Goal: Information Seeking & Learning: Compare options

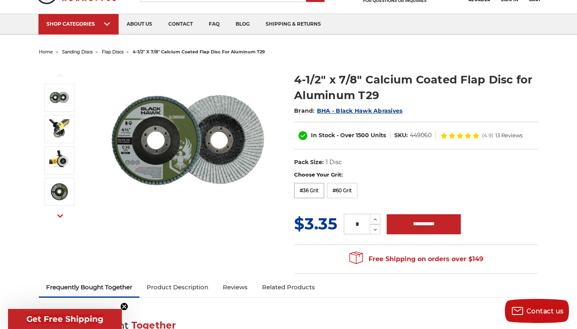
click at [307, 187] on label "#36 Grit" at bounding box center [309, 190] width 30 height 15
click at [352, 191] on label "#60 Grit" at bounding box center [342, 190] width 30 height 15
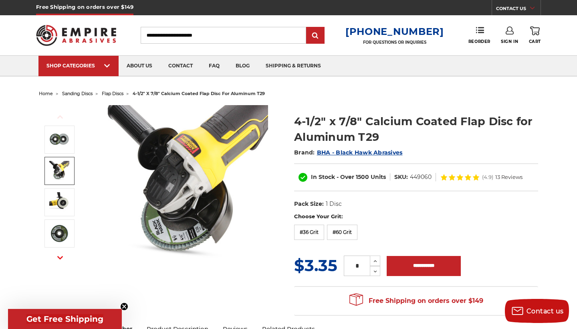
click at [71, 171] on link at bounding box center [59, 171] width 30 height 28
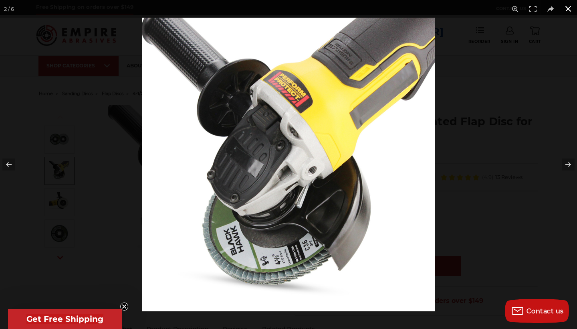
click at [566, 9] on button at bounding box center [569, 9] width 18 height 18
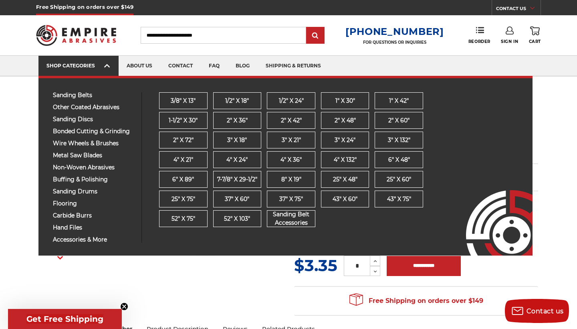
click at [106, 71] on link "SHOP CATEGORIES" at bounding box center [78, 66] width 80 height 20
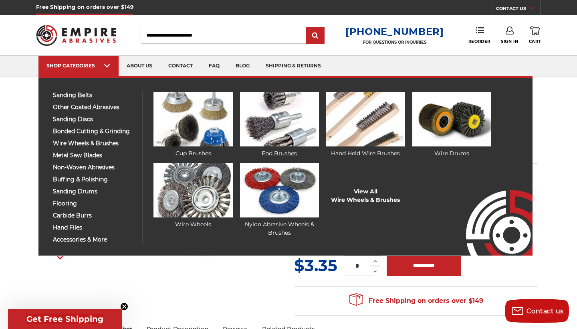
click at [270, 118] on img at bounding box center [279, 119] width 79 height 54
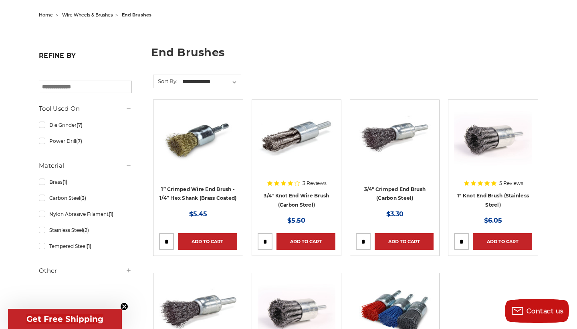
scroll to position [79, 0]
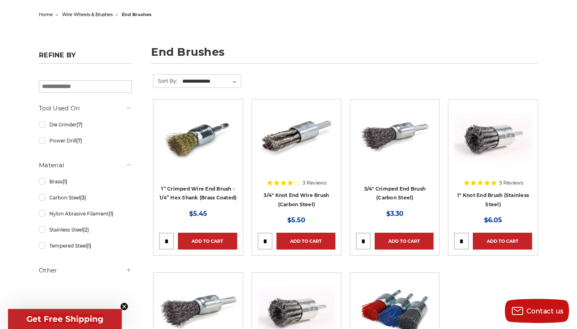
click at [38, 230] on aside "Refine by × Browse by Choose Your Grit, Grit & more Hide Filters Show Filters T…" at bounding box center [85, 167] width 101 height 240
click at [44, 232] on link "Stainless Steel (2)" at bounding box center [85, 229] width 93 height 14
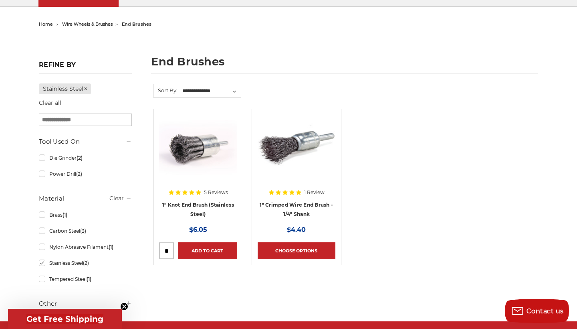
scroll to position [75, 0]
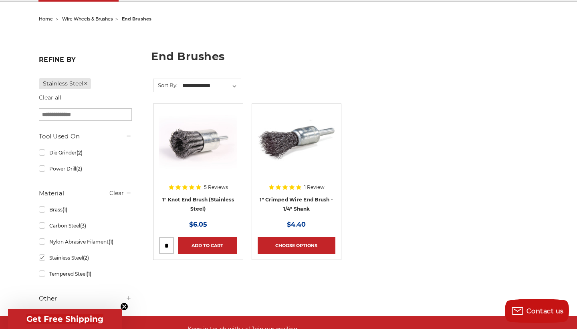
click at [192, 185] on div at bounding box center [198, 160] width 78 height 103
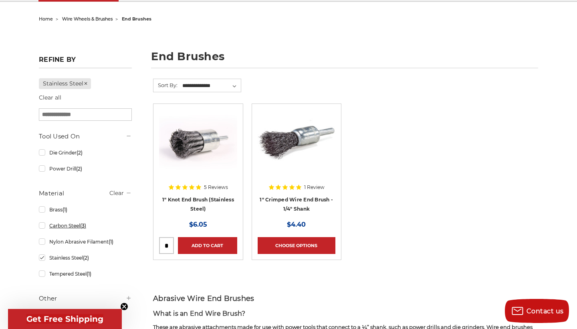
click at [43, 229] on link "Carbon Steel (3)" at bounding box center [85, 225] width 93 height 14
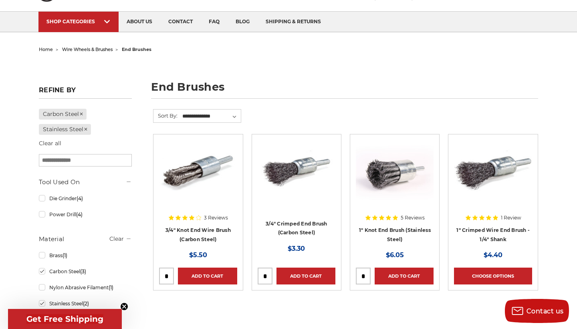
scroll to position [75, 0]
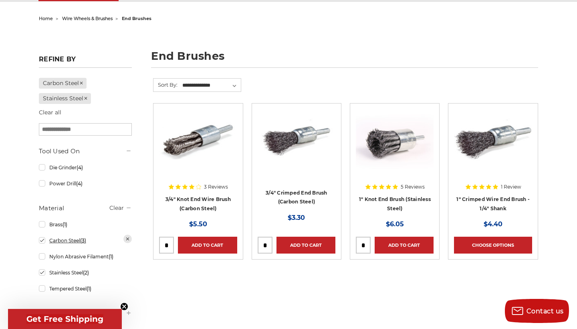
click at [41, 243] on link "Carbon Steel (3)" at bounding box center [85, 240] width 93 height 14
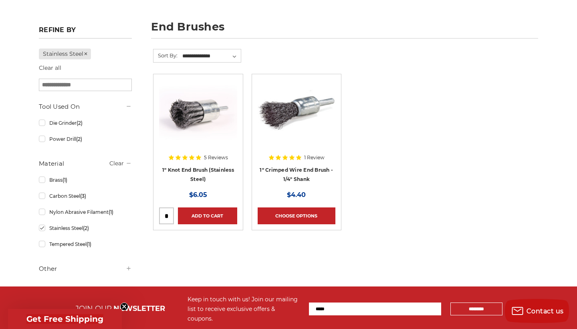
scroll to position [103, 0]
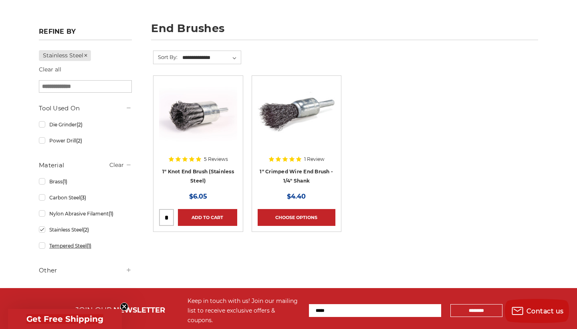
click at [40, 245] on link "Tempered Steel (1)" at bounding box center [85, 245] width 93 height 14
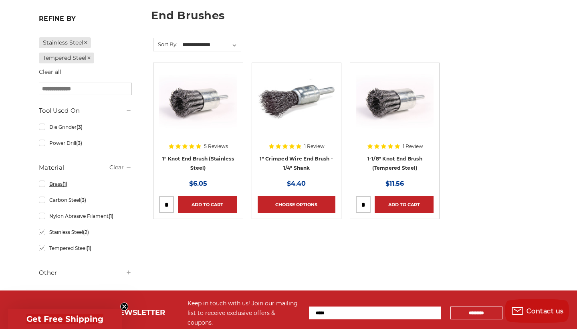
scroll to position [117, 0]
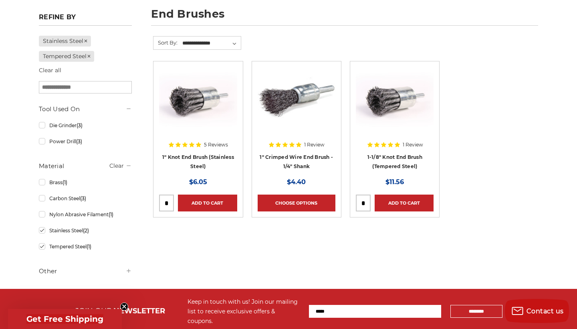
click at [398, 154] on div at bounding box center [395, 118] width 78 height 103
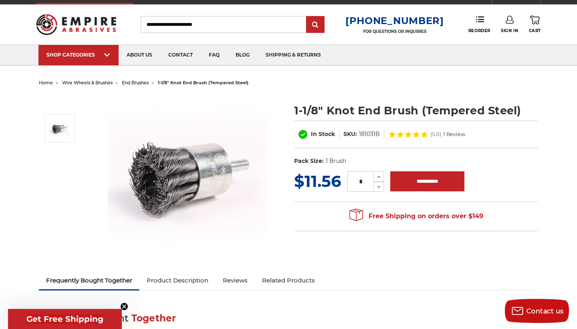
scroll to position [10, 0]
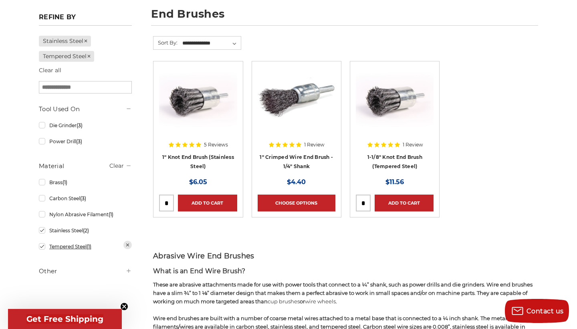
click at [41, 249] on link "Tempered Steel (1)" at bounding box center [85, 246] width 93 height 14
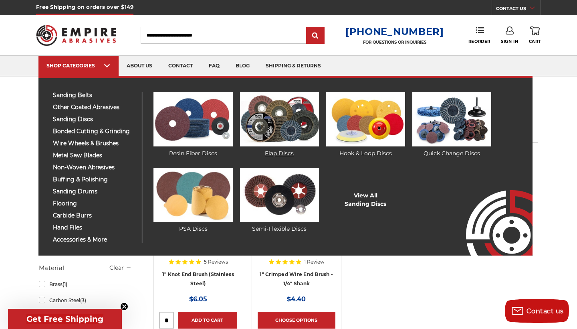
click at [265, 122] on img at bounding box center [279, 119] width 79 height 54
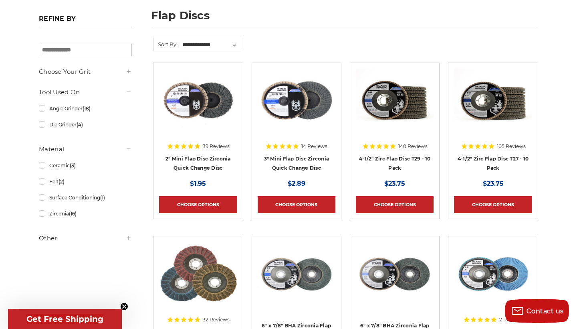
click at [42, 214] on link "Zirconia (16)" at bounding box center [85, 213] width 93 height 14
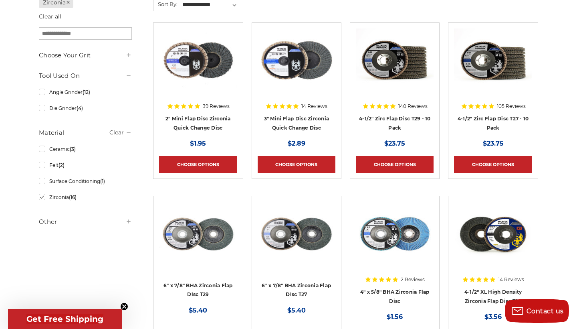
scroll to position [154, 0]
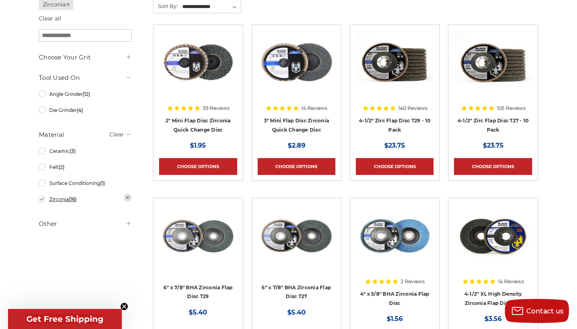
click at [41, 200] on link "Zirconia (16)" at bounding box center [85, 199] width 93 height 14
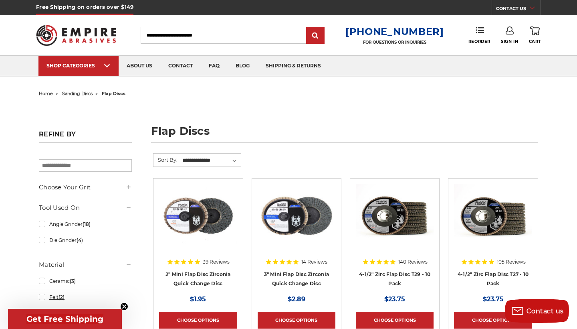
click at [42, 300] on link "Felt (2)" at bounding box center [85, 297] width 93 height 14
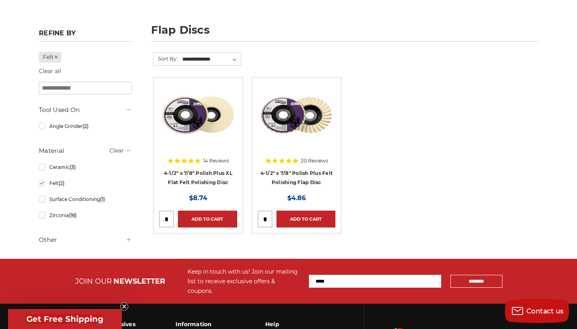
scroll to position [102, 0]
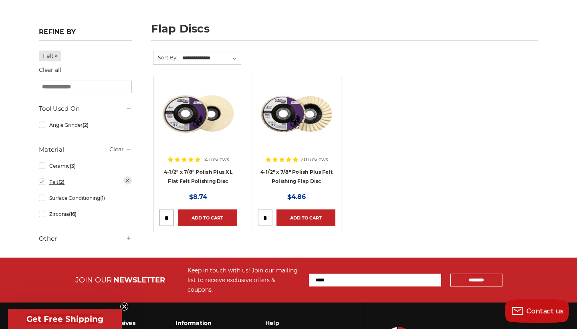
click at [42, 186] on link "Felt (2)" at bounding box center [85, 182] width 93 height 14
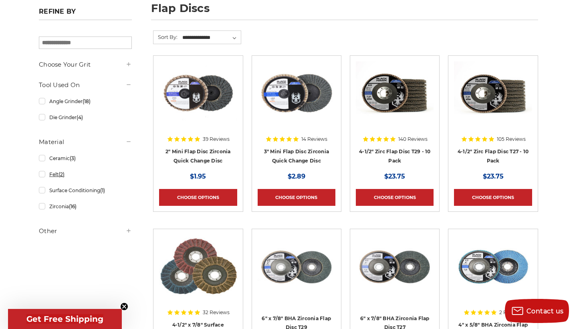
scroll to position [124, 0]
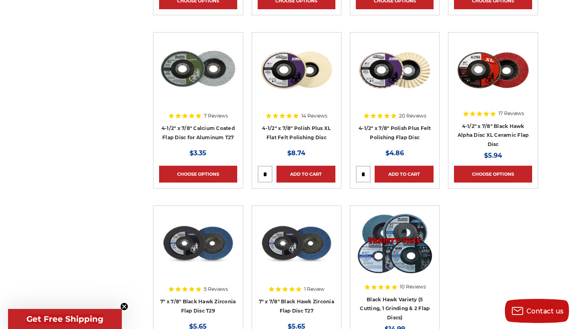
scroll to position [839, 0]
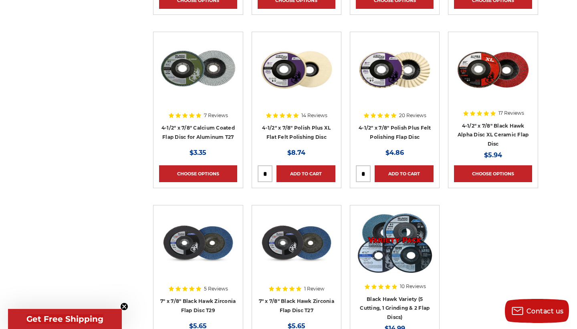
click at [194, 86] on img at bounding box center [198, 70] width 78 height 64
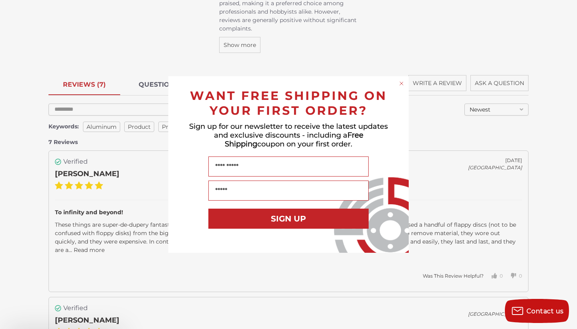
scroll to position [1121, 0]
click at [402, 84] on icon "Close dialog" at bounding box center [401, 83] width 3 height 3
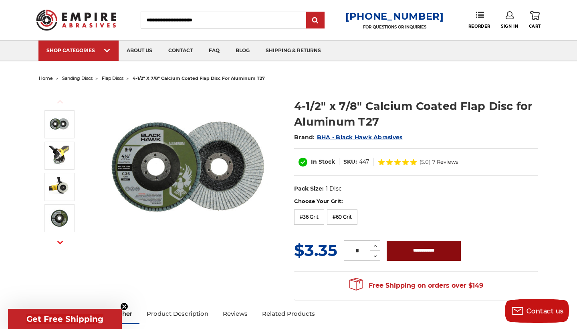
scroll to position [14, 0]
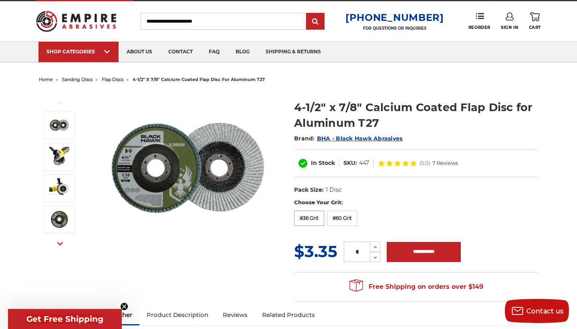
click at [312, 218] on label "#36 Grit" at bounding box center [309, 217] width 30 height 15
click at [348, 218] on label "#60 Grit" at bounding box center [342, 217] width 30 height 15
click at [309, 219] on label "#36 Grit" at bounding box center [309, 217] width 30 height 15
